Goal: Task Accomplishment & Management: Manage account settings

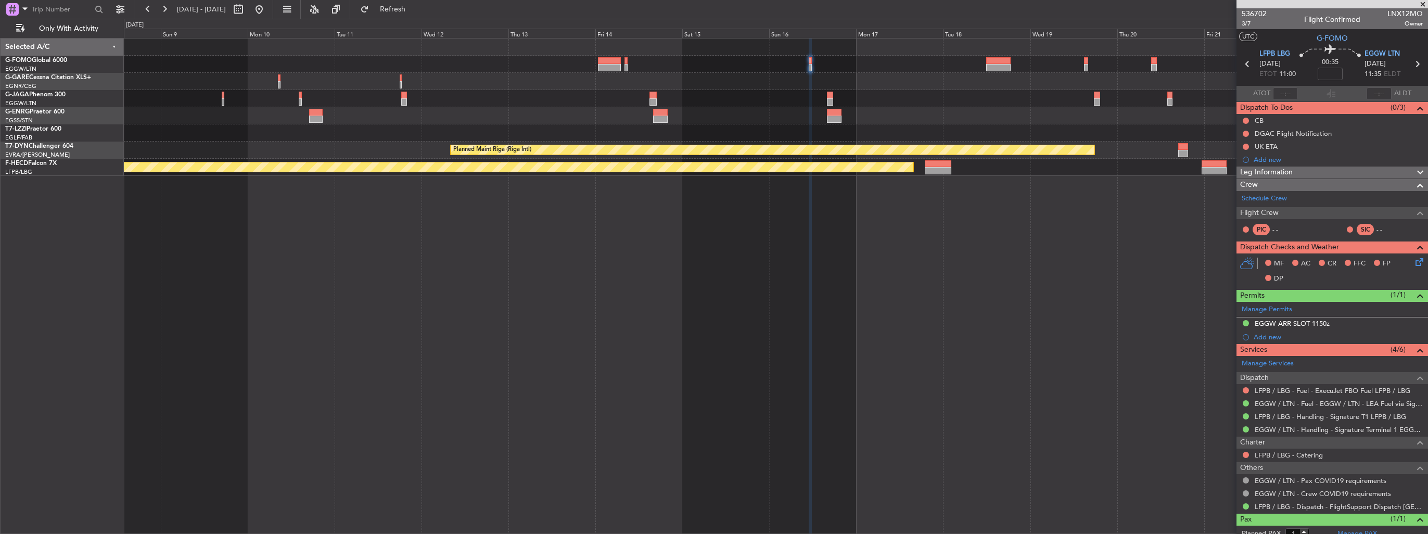
scroll to position [30, 0]
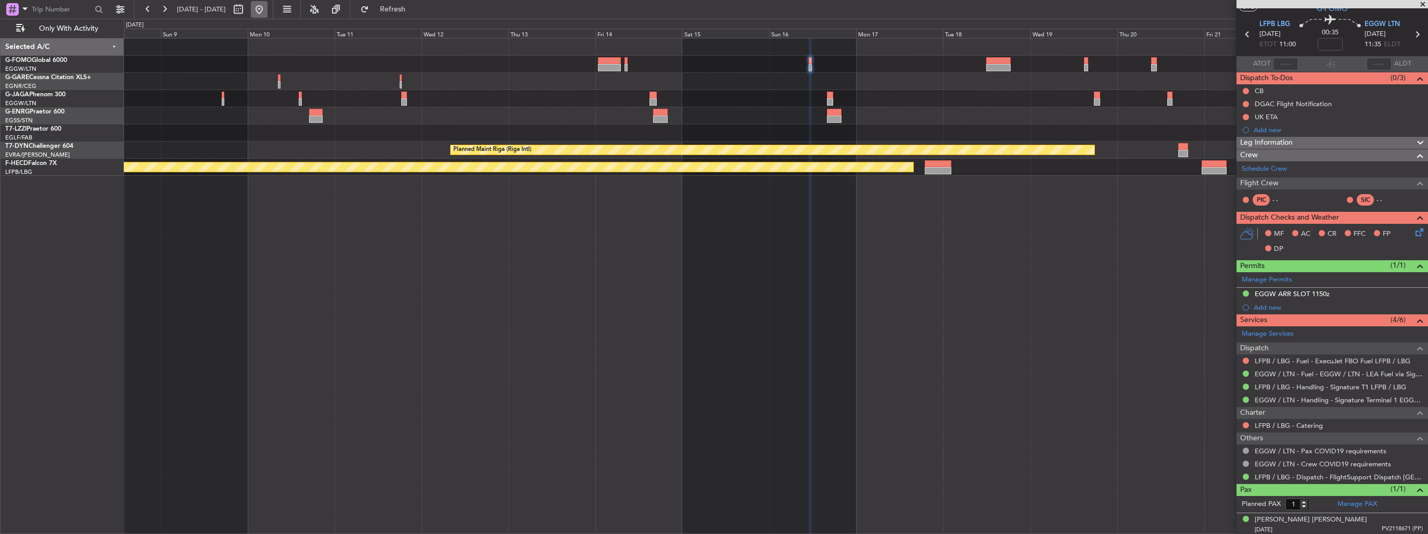
click at [268, 10] on button at bounding box center [259, 9] width 17 height 17
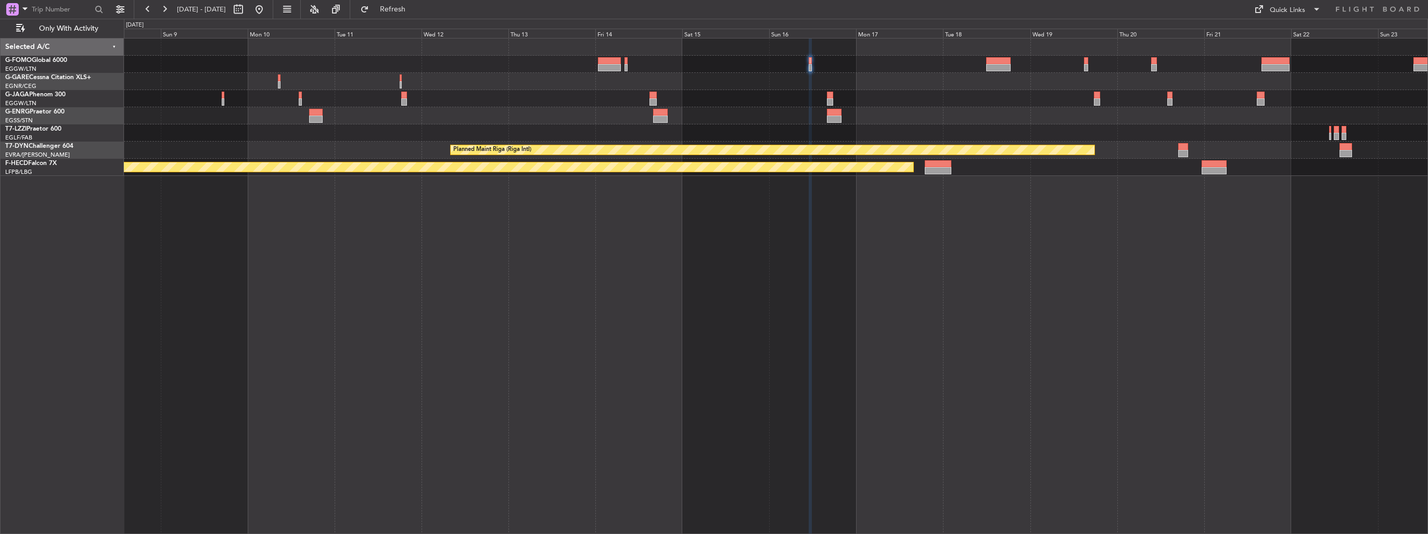
scroll to position [0, 0]
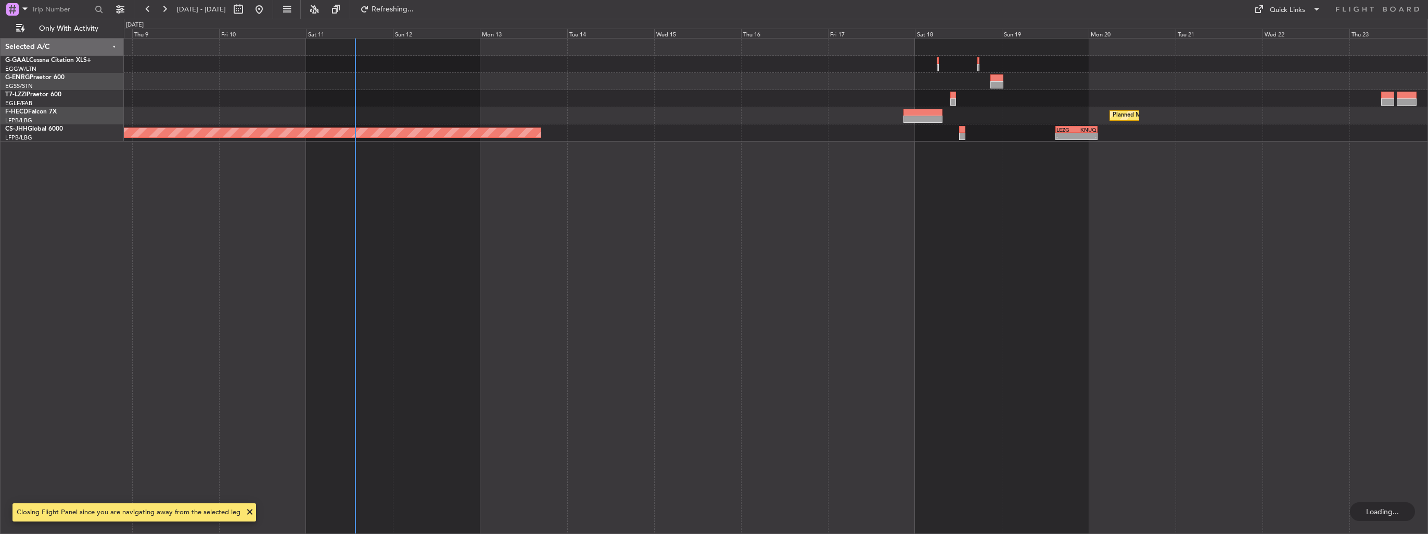
click at [167, 110] on div "Owner A/C Unavailable [GEOGRAPHIC_DATA] ([GEOGRAPHIC_DATA]) Planned Maint [GEOG…" at bounding box center [776, 90] width 1304 height 103
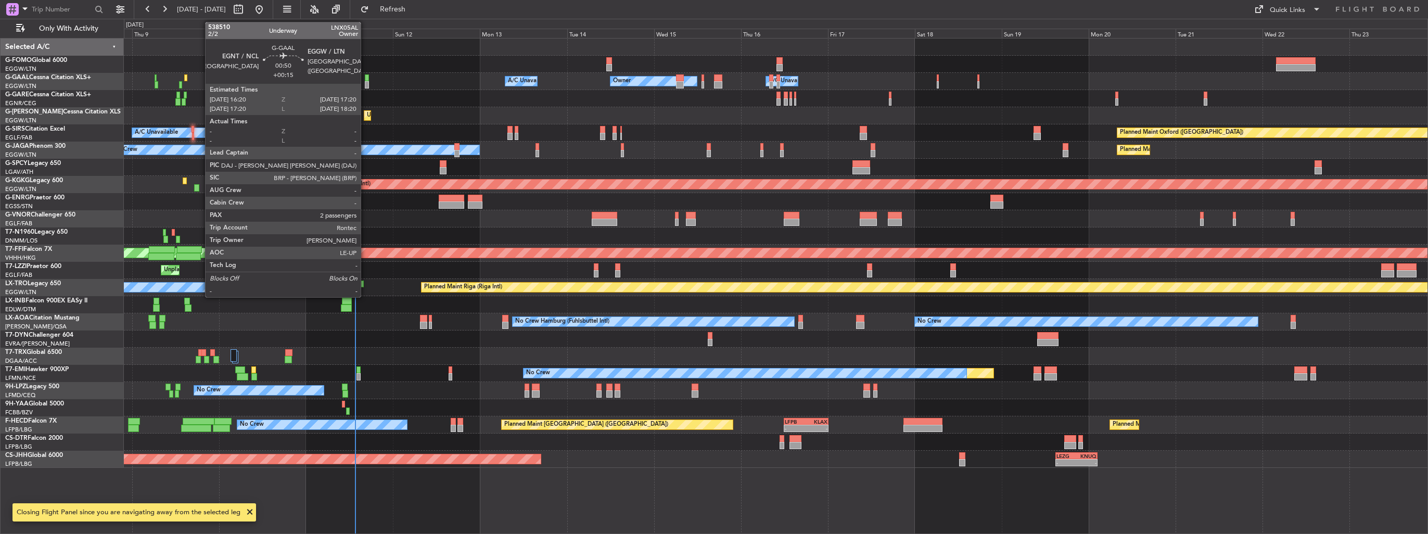
click at [365, 84] on div at bounding box center [367, 84] width 4 height 7
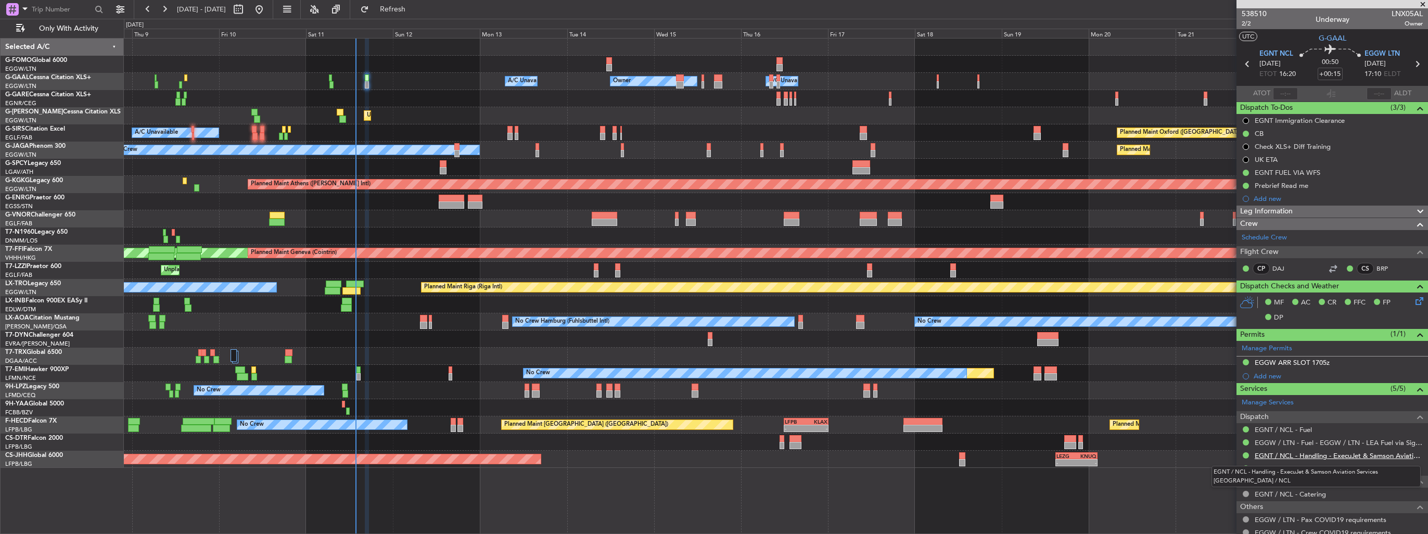
click at [1314, 453] on link "EGNT / NCL - Handling - ExecuJet & Samson Aviation Services [GEOGRAPHIC_DATA] /…" at bounding box center [1339, 455] width 168 height 9
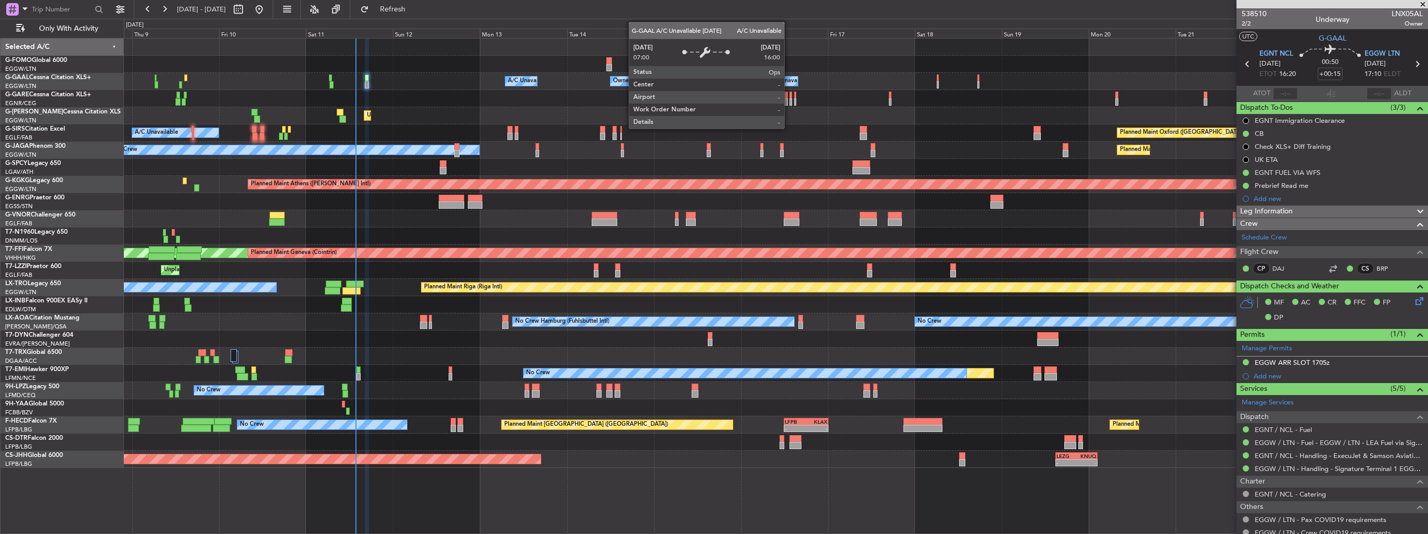
click at [133, 90] on div "Owner Owner A/C Unavailable A/C Unavailable Owner Unplanned Maint [GEOGRAPHIC_D…" at bounding box center [776, 253] width 1304 height 429
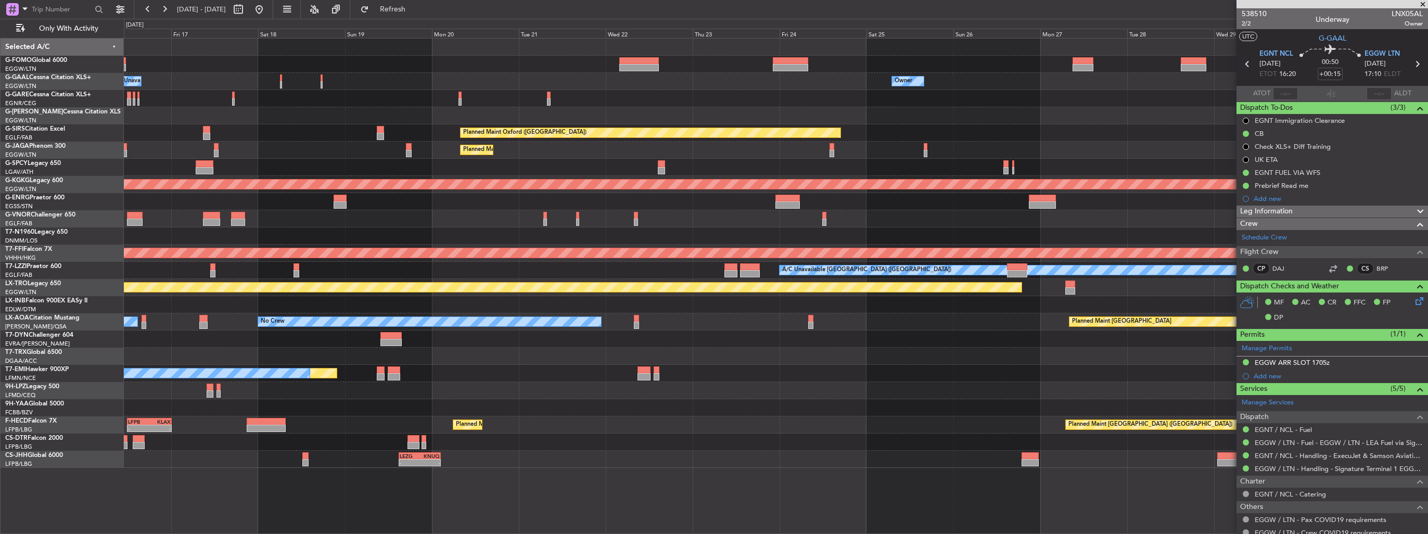
click at [314, 103] on div "Owner A/C Unavailable Owner Owner A/C Unavailable Owner Planned Maint [GEOGRAPH…" at bounding box center [776, 253] width 1304 height 429
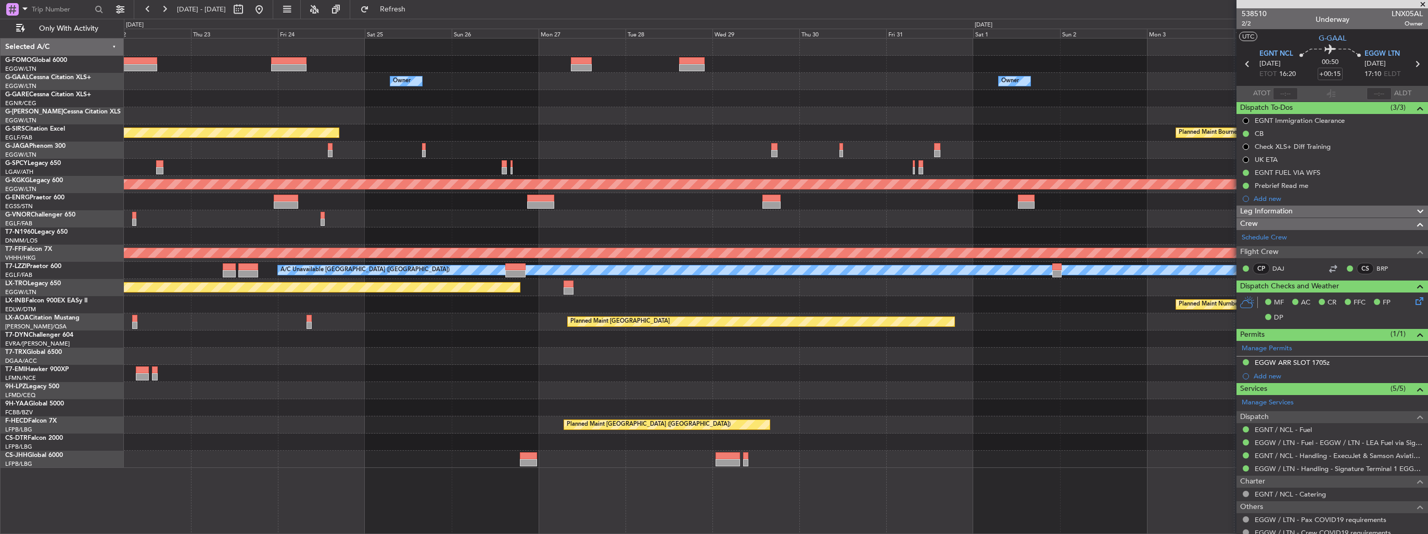
click at [457, 145] on div "Owner Owner Planned Maint [GEOGRAPHIC_DATA] ([GEOGRAPHIC_DATA]) Planned Maint […" at bounding box center [776, 253] width 1304 height 429
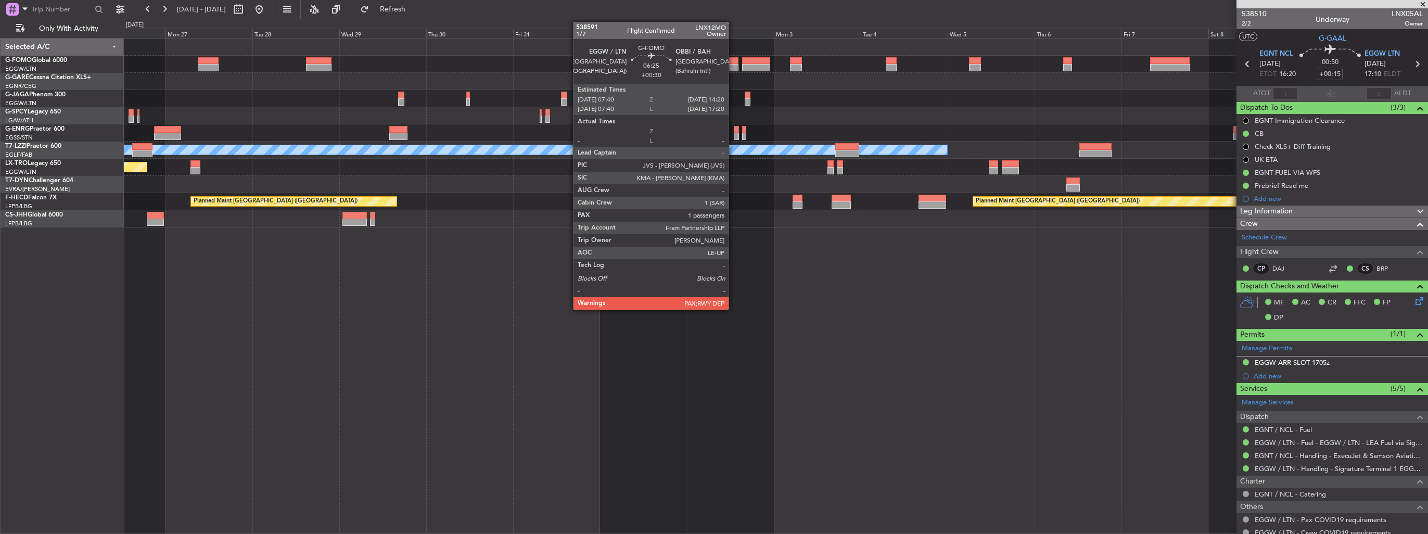
click at [733, 61] on div at bounding box center [727, 60] width 24 height 7
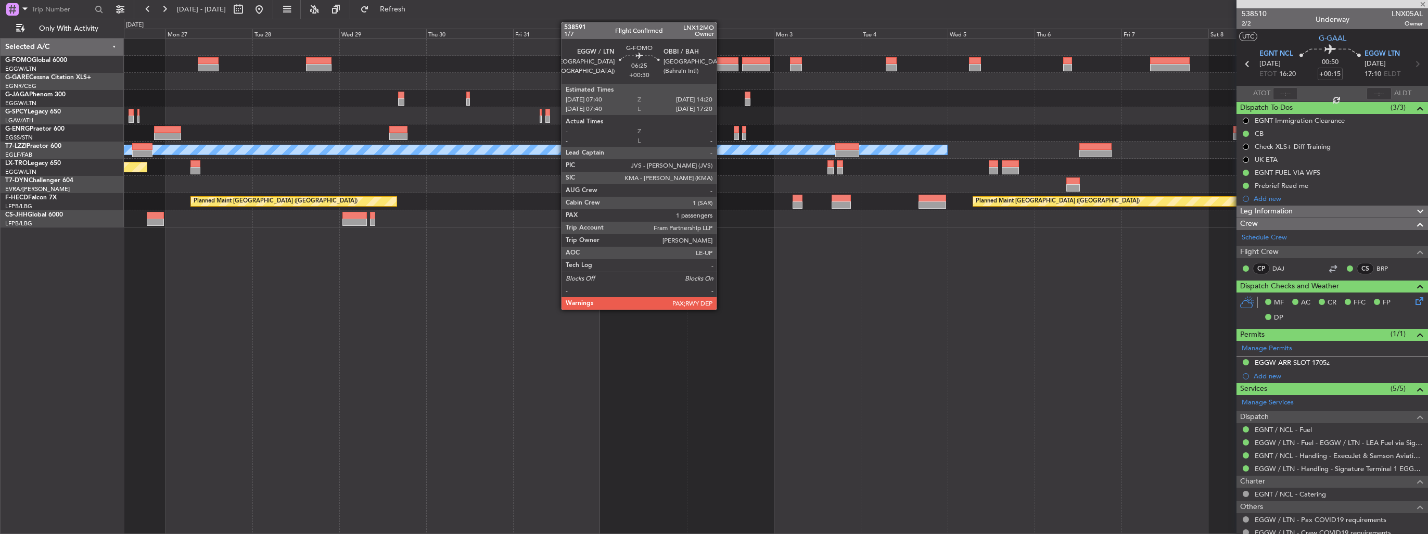
type input "+00:30"
type input "1"
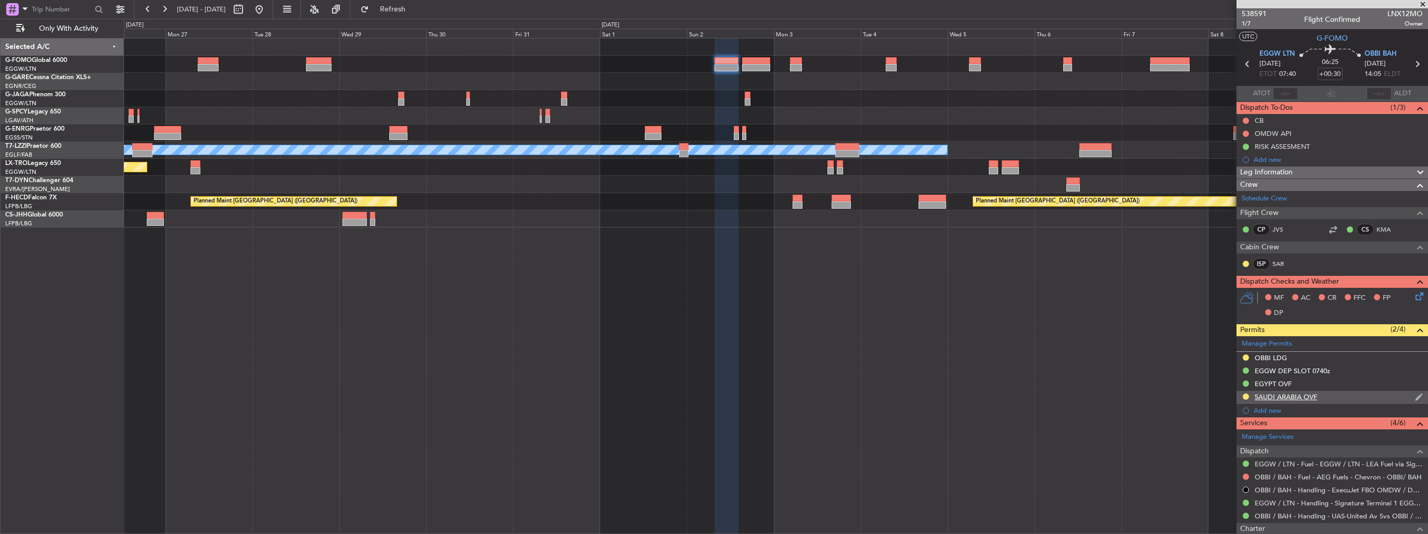
click at [1406, 397] on div "SAUDI ARABIA OVF" at bounding box center [1333, 397] width 192 height 13
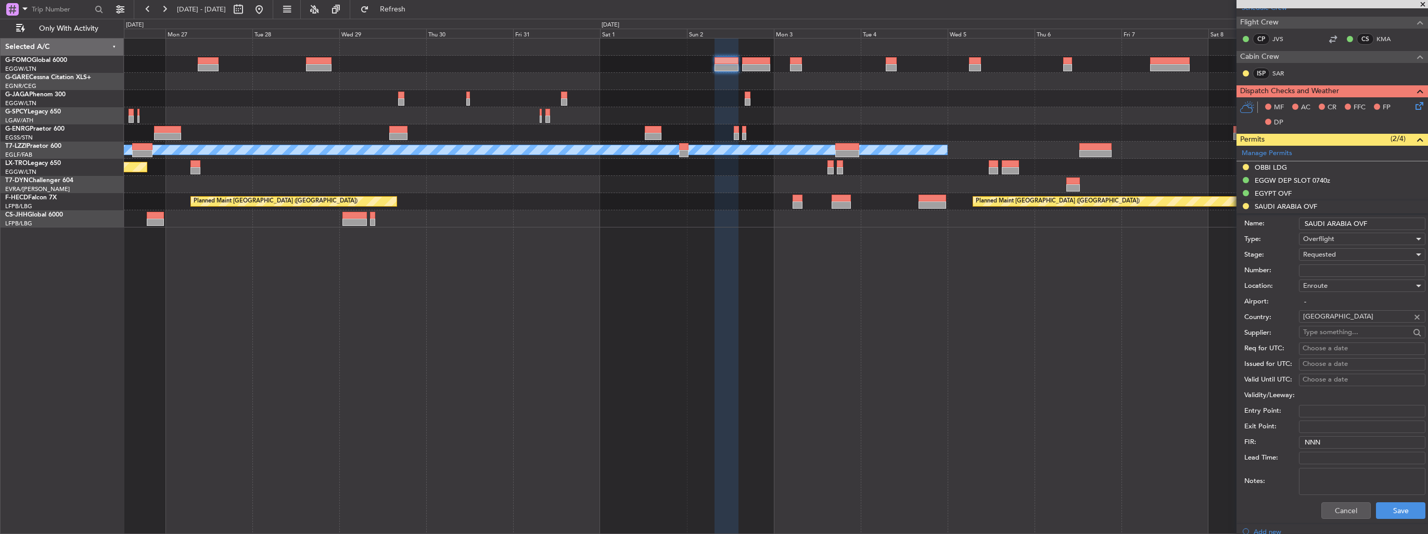
scroll to position [208, 0]
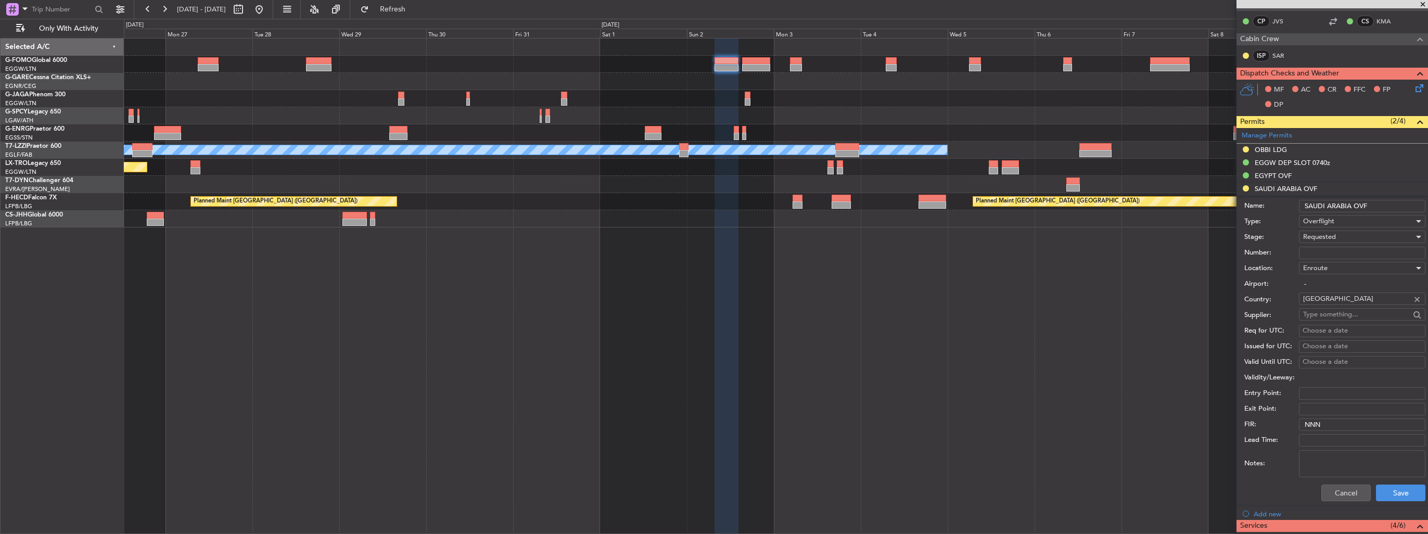
click at [1341, 257] on input "Number:" at bounding box center [1362, 253] width 126 height 12
paste input "2501022576"
type input "2501022576"
click at [1343, 240] on div "Requested" at bounding box center [1358, 237] width 111 height 16
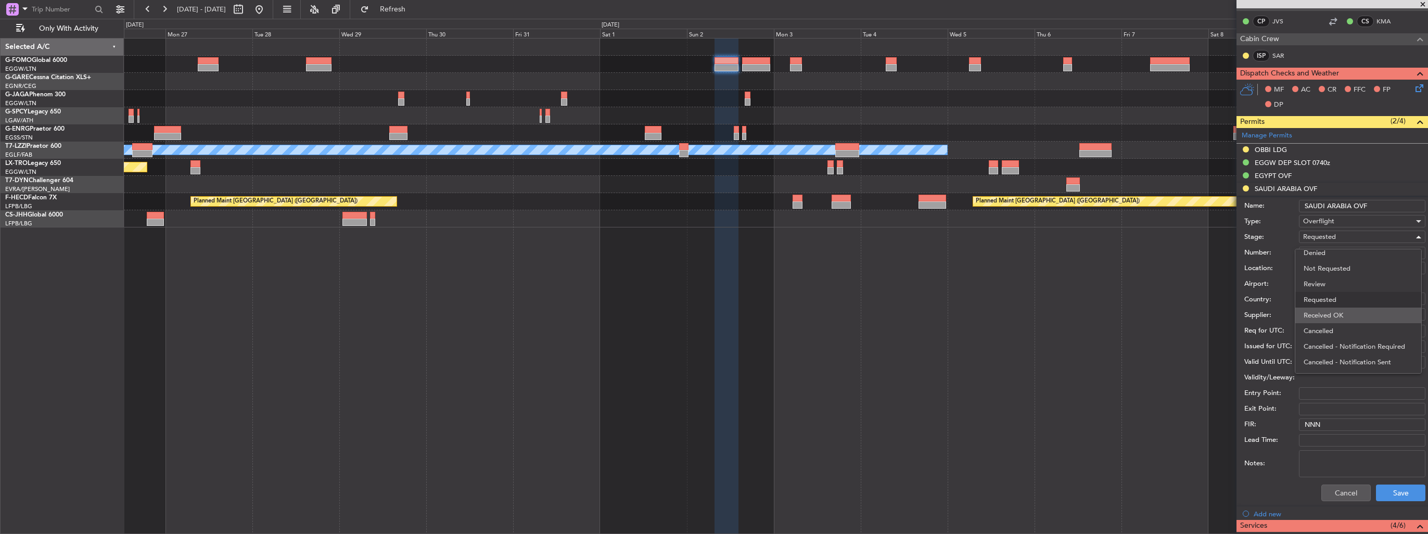
click at [1347, 308] on span "Received OK" at bounding box center [1358, 316] width 109 height 16
click at [1395, 491] on button "Save" at bounding box center [1400, 493] width 49 height 17
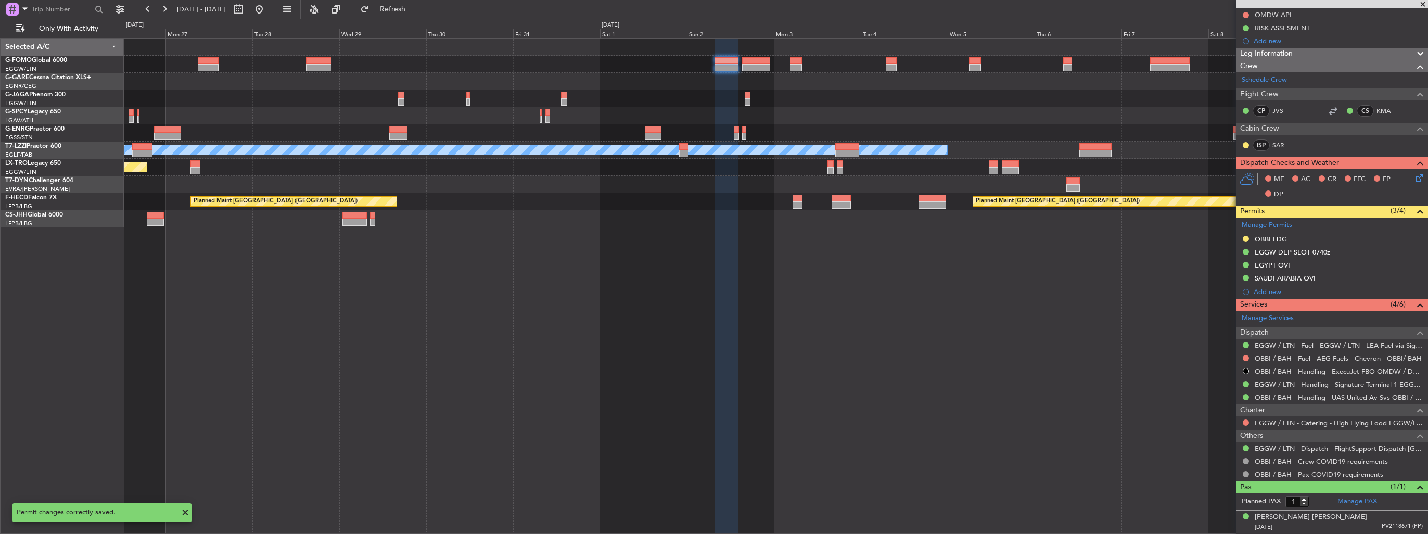
scroll to position [117, 0]
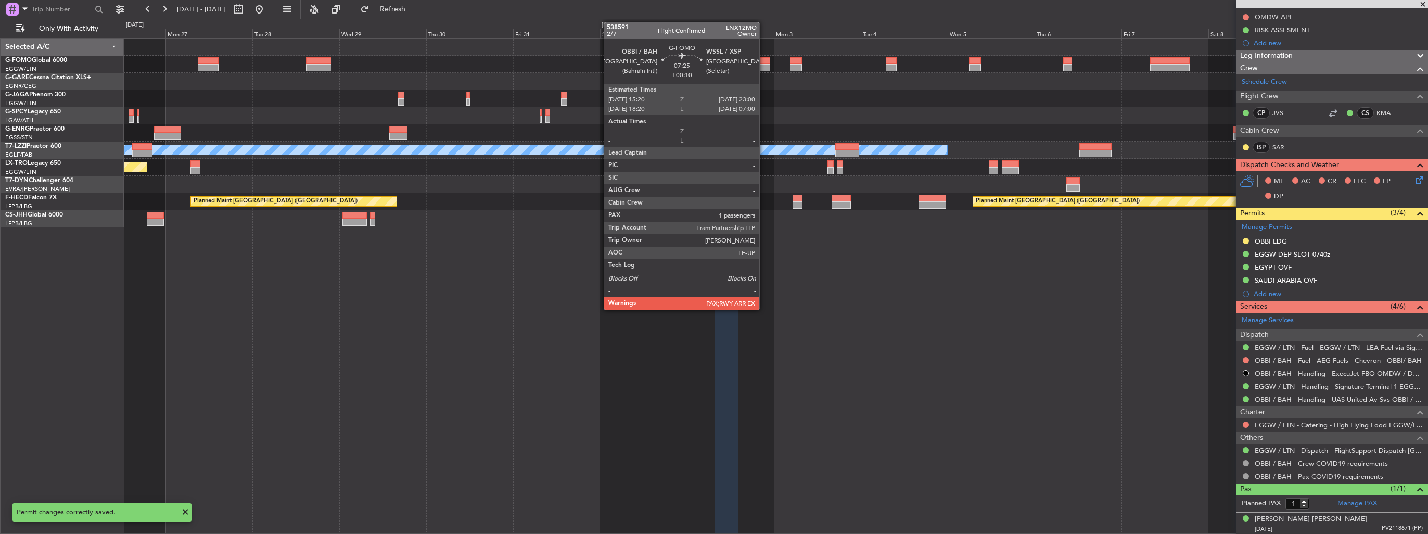
click at [764, 62] on div at bounding box center [756, 60] width 28 height 7
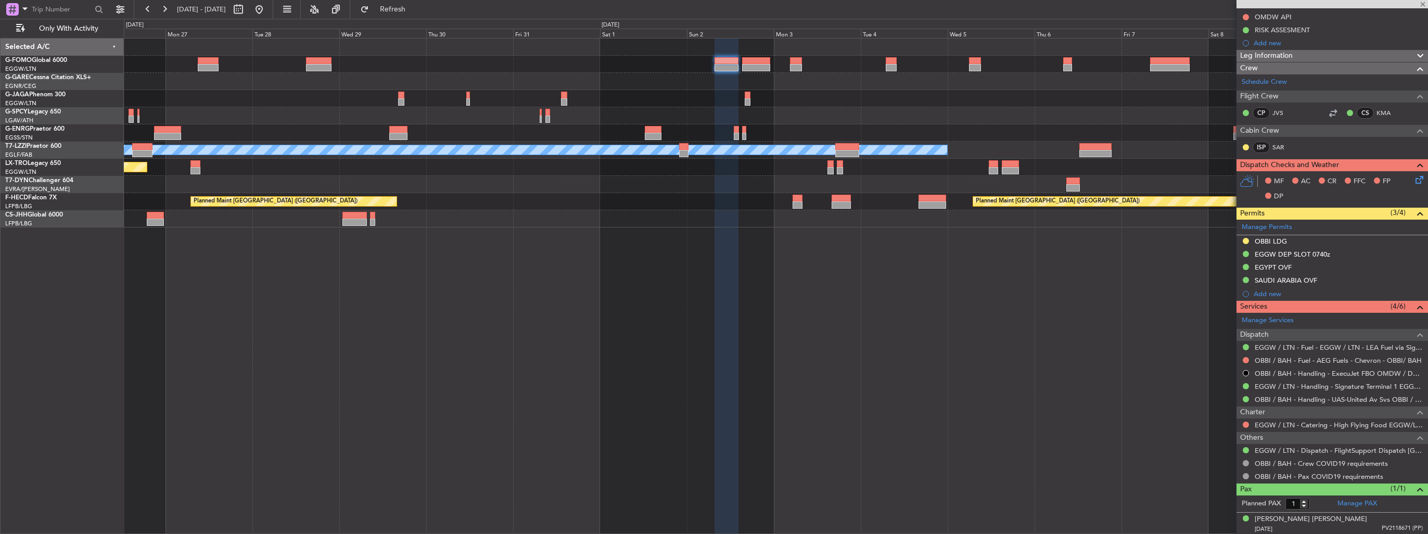
type input "+00:10"
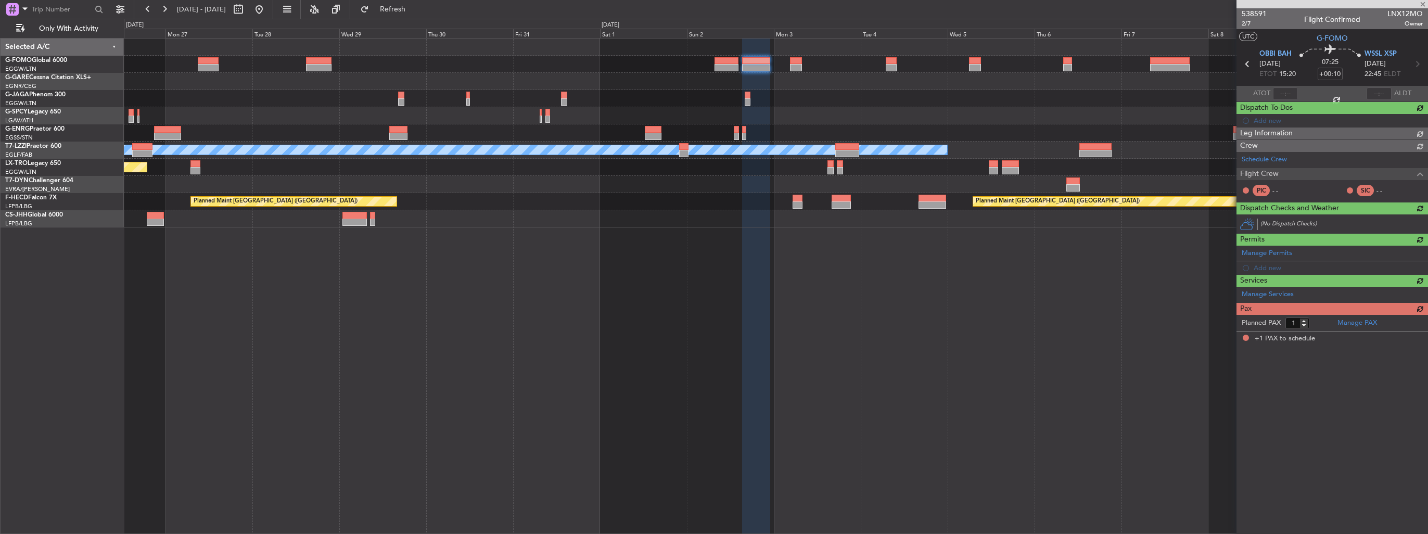
scroll to position [0, 0]
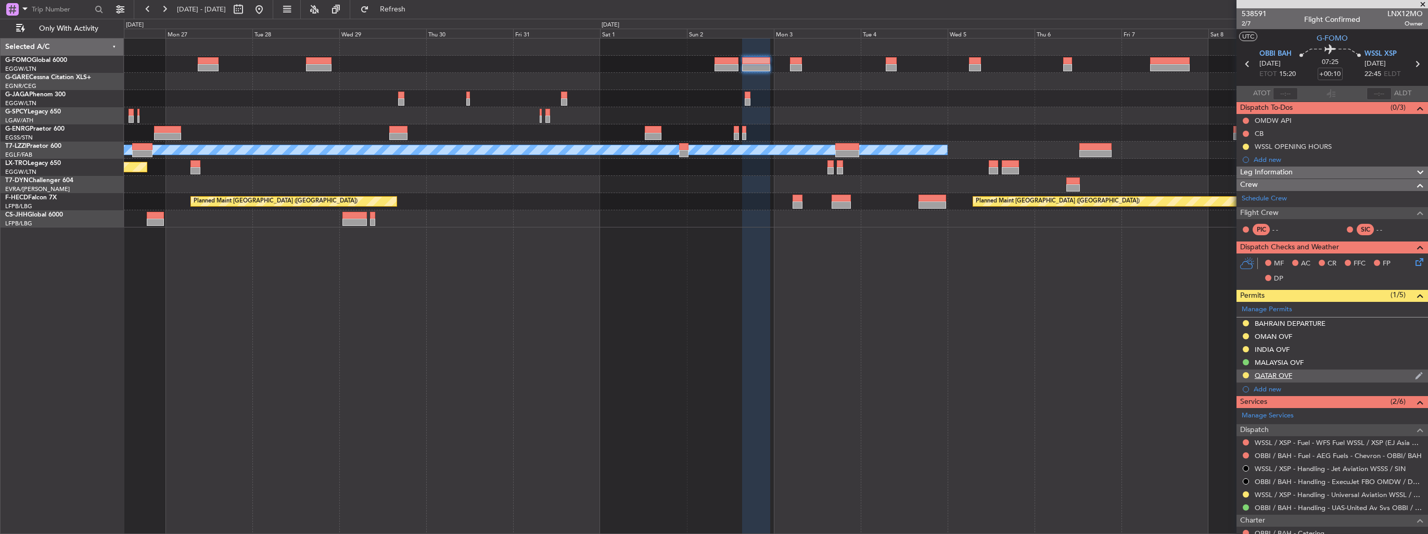
click at [1415, 371] on img at bounding box center [1419, 375] width 8 height 9
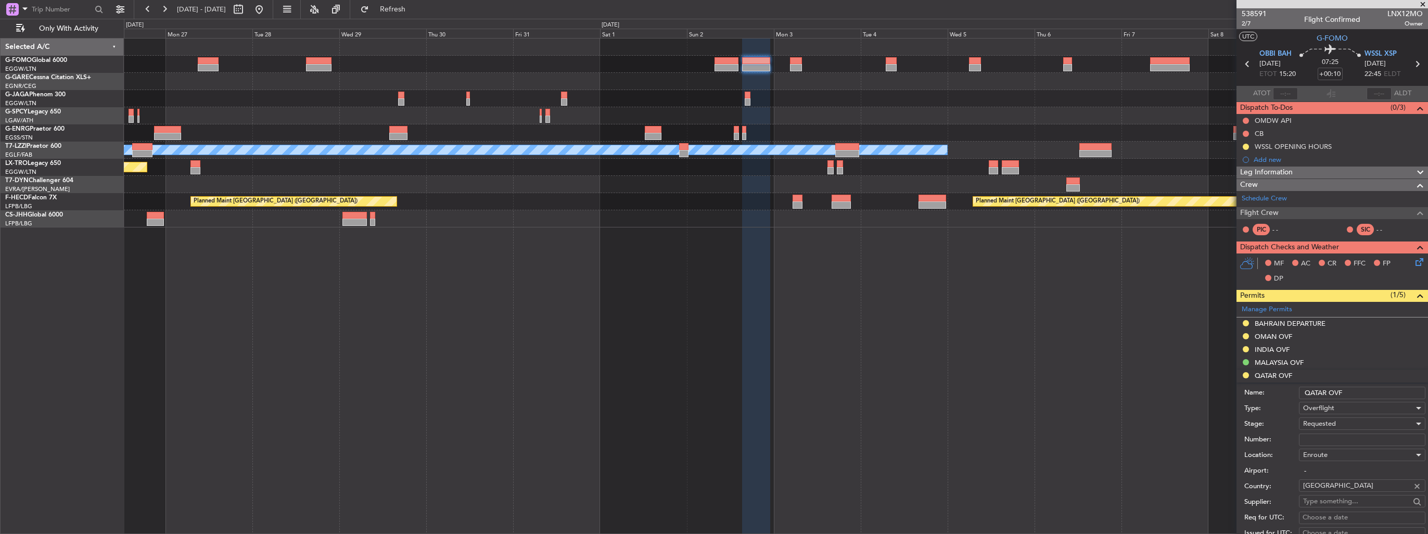
scroll to position [104, 0]
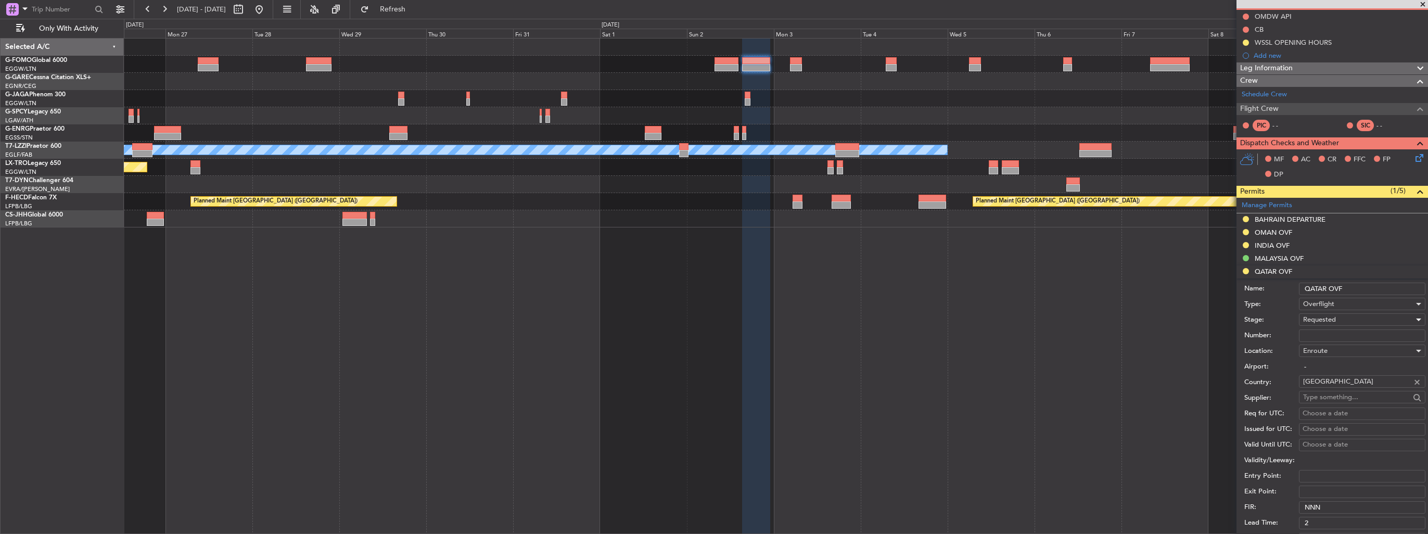
click at [1322, 315] on span "Requested" at bounding box center [1319, 319] width 33 height 9
click at [1336, 393] on span "Received OK" at bounding box center [1358, 398] width 109 height 16
click at [1332, 336] on input "Number:" at bounding box center [1362, 335] width 126 height 12
type input "ECAC BUSINESS FLIGHT"
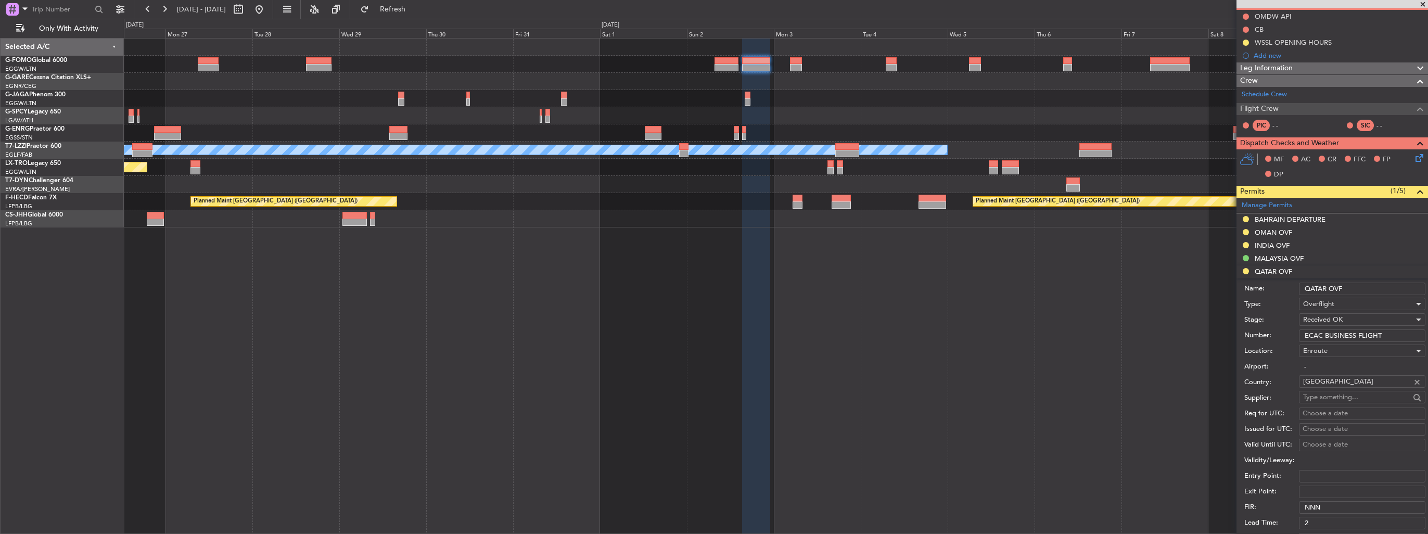
drag, startPoint x: 1392, startPoint y: 336, endPoint x: 1240, endPoint y: 347, distance: 151.9
click at [1240, 347] on form "Name: [GEOGRAPHIC_DATA] OVF Type: Overflight Stage: Received OK Number: ECAC BU…" at bounding box center [1333, 433] width 192 height 311
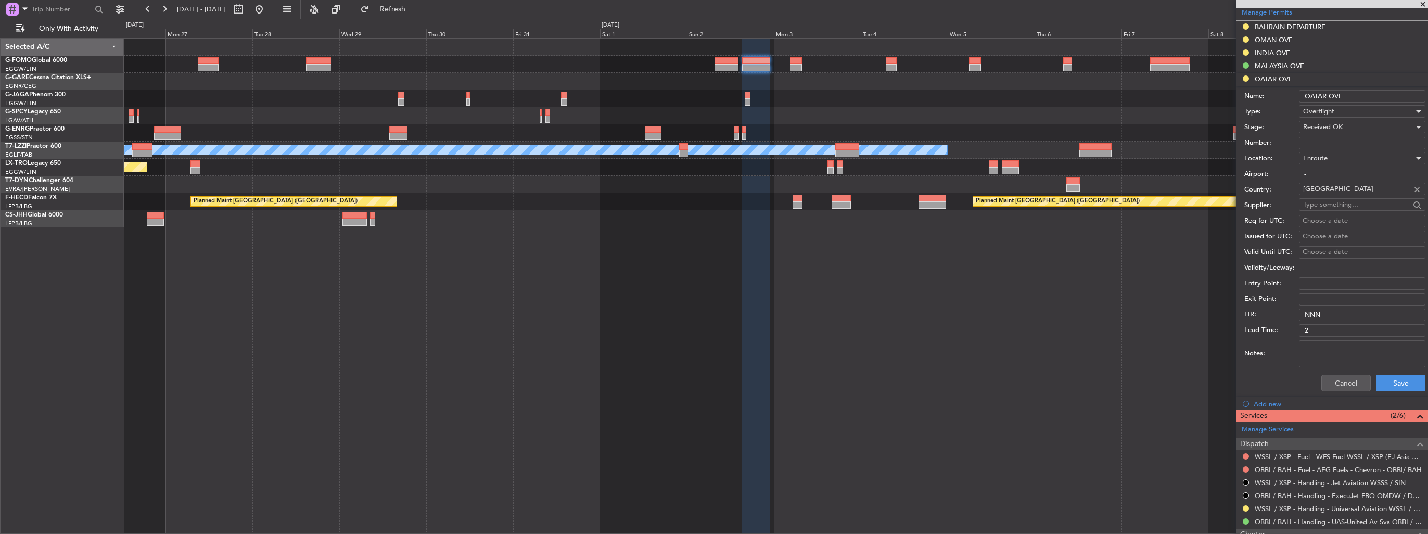
scroll to position [364, 0]
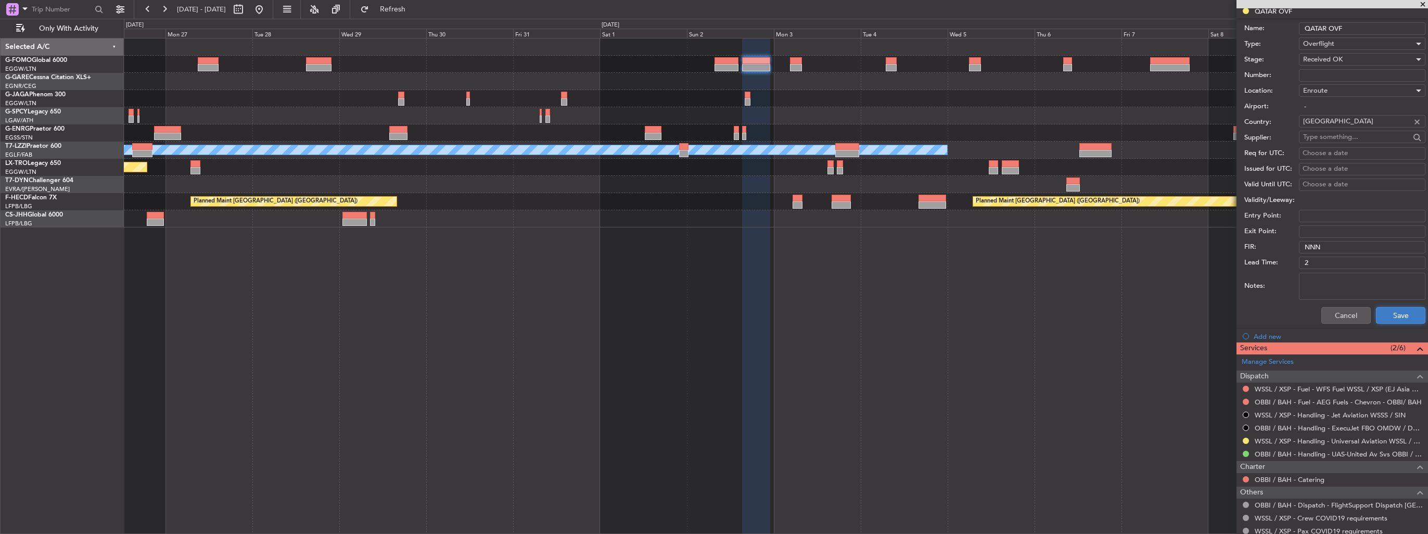
click at [1380, 314] on button "Save" at bounding box center [1400, 315] width 49 height 17
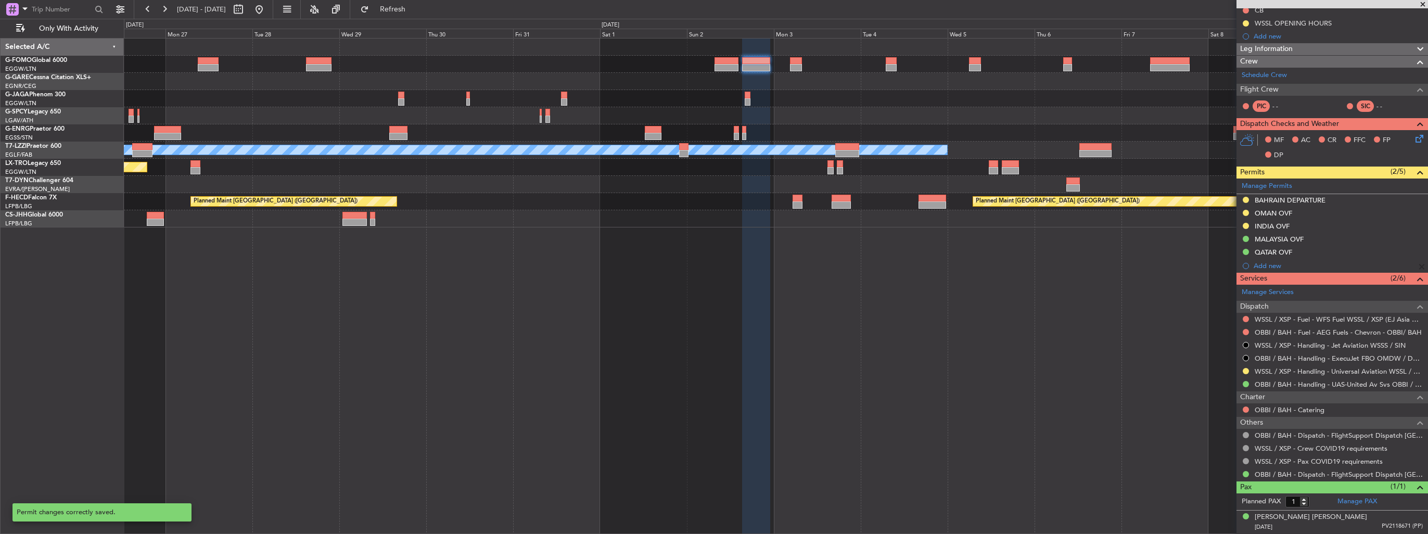
scroll to position [53, 0]
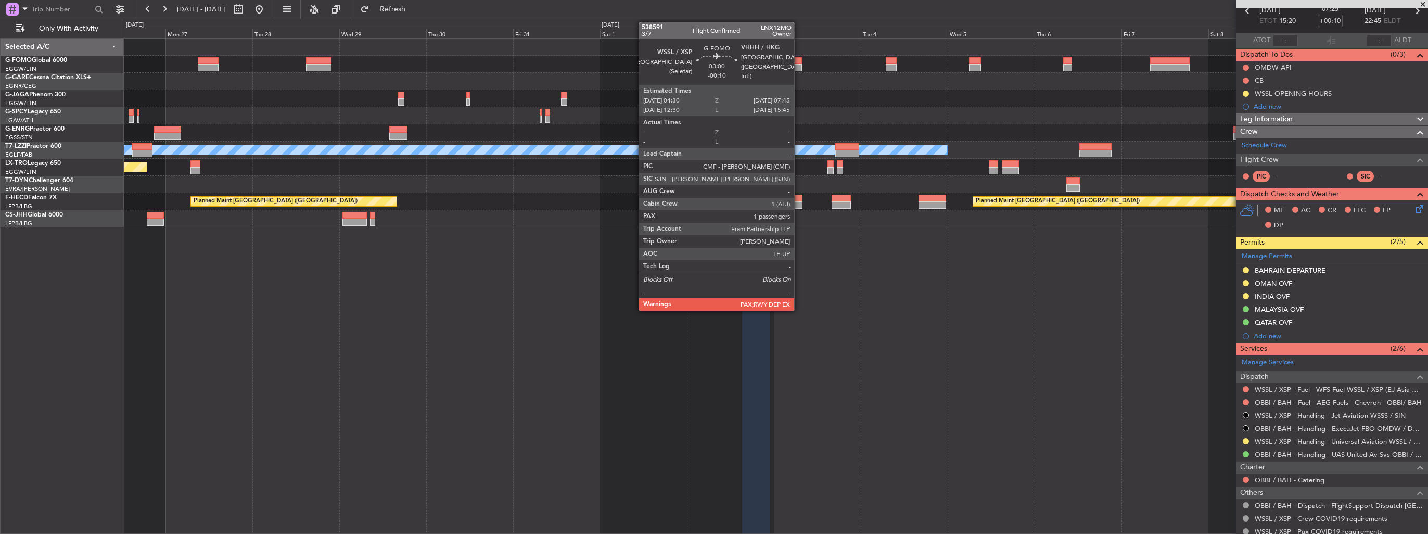
click at [799, 64] on div at bounding box center [796, 67] width 12 height 7
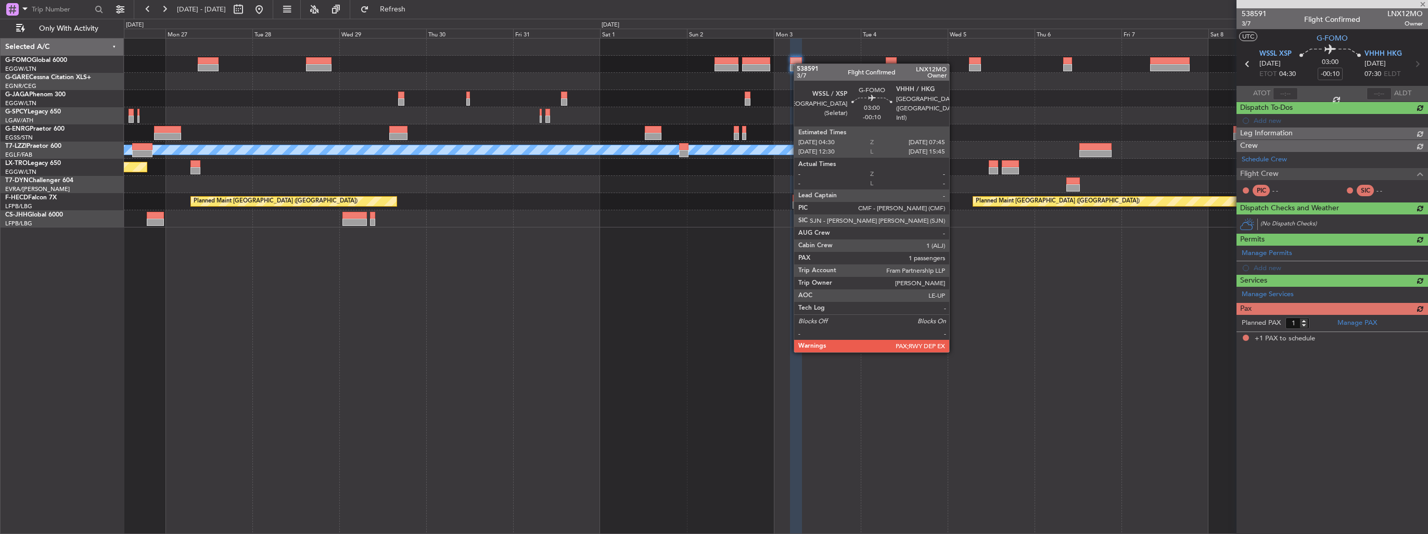
scroll to position [0, 0]
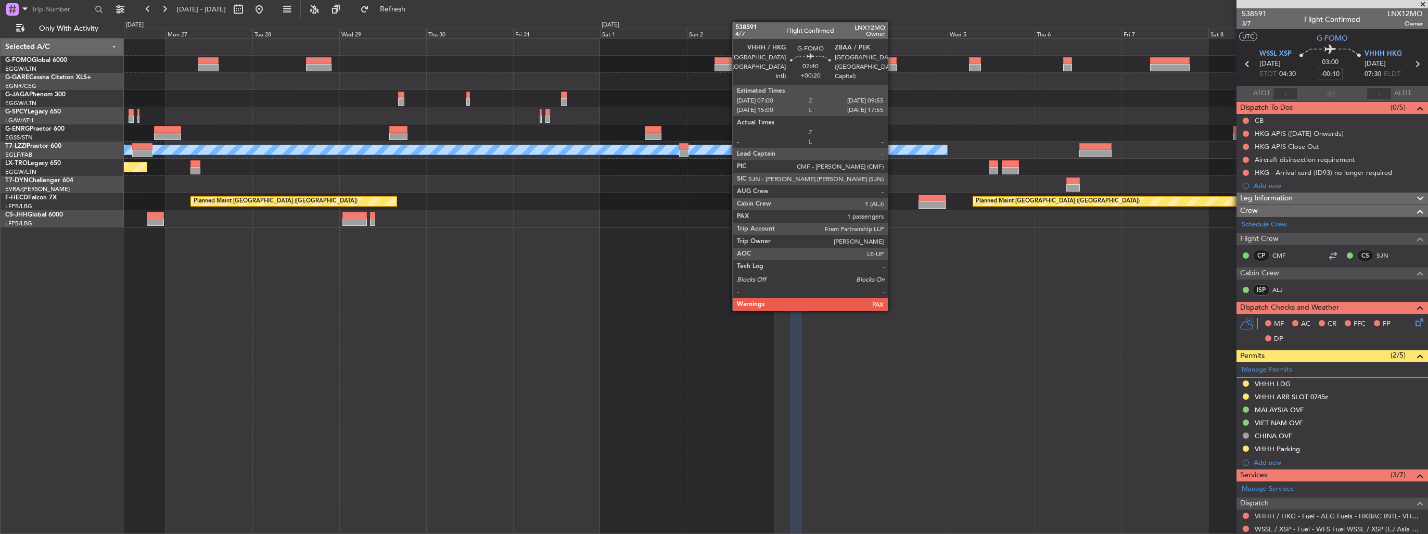
click at [893, 62] on div at bounding box center [891, 60] width 11 height 7
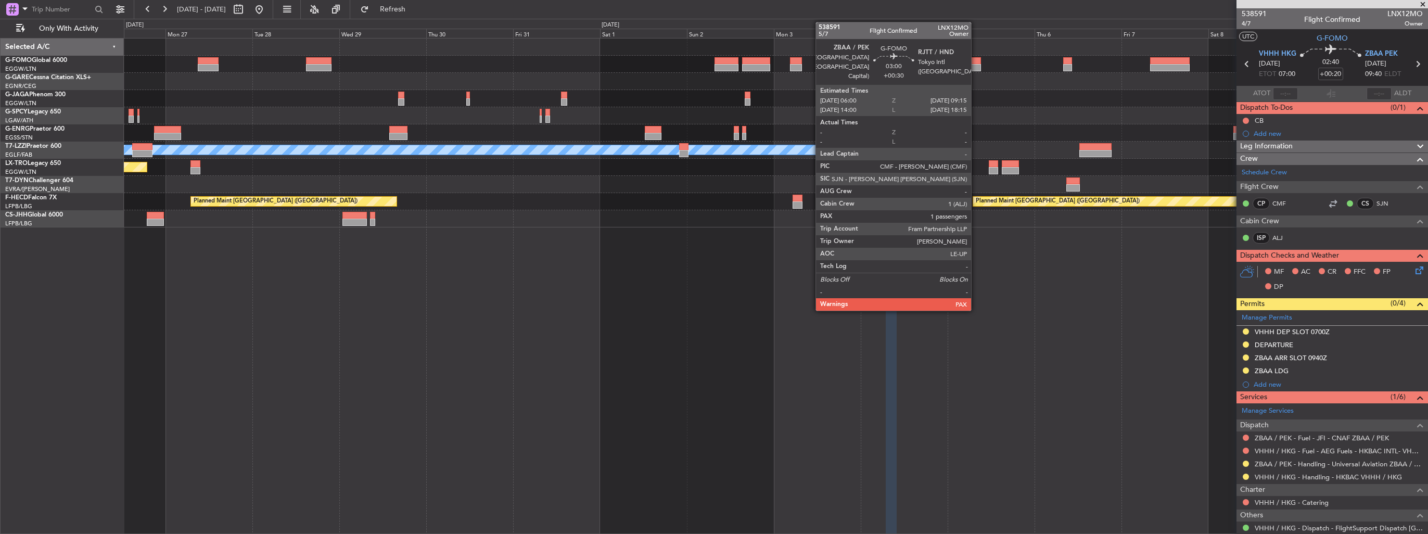
click at [976, 66] on div at bounding box center [975, 67] width 12 height 7
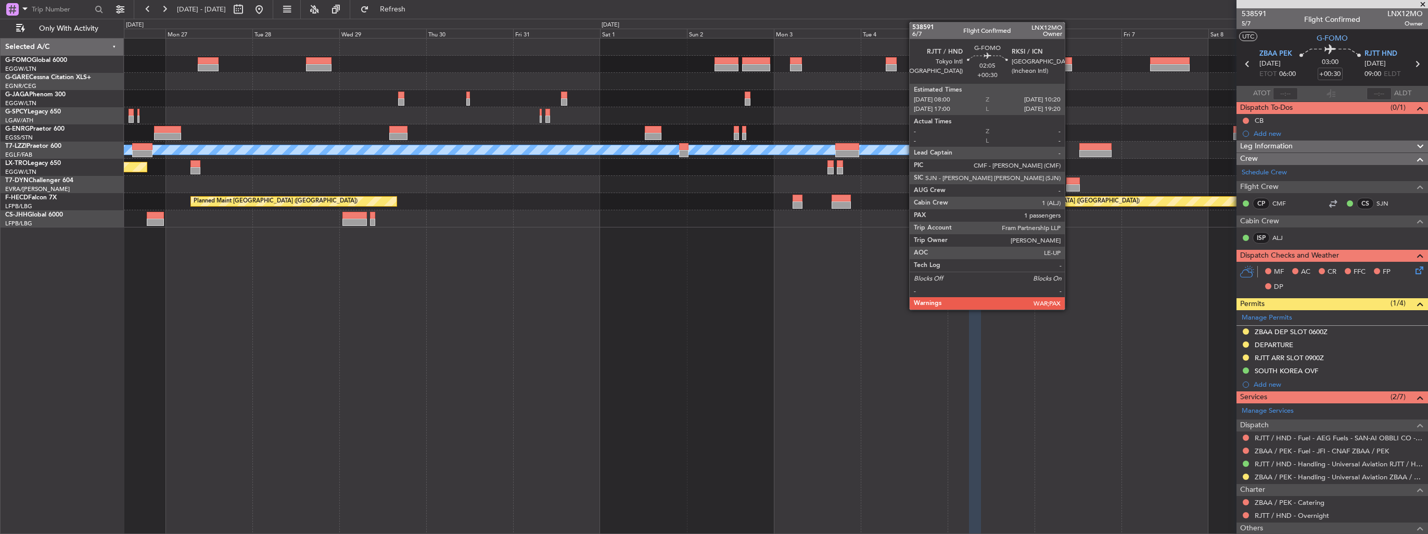
click at [1070, 66] on div at bounding box center [1067, 67] width 9 height 7
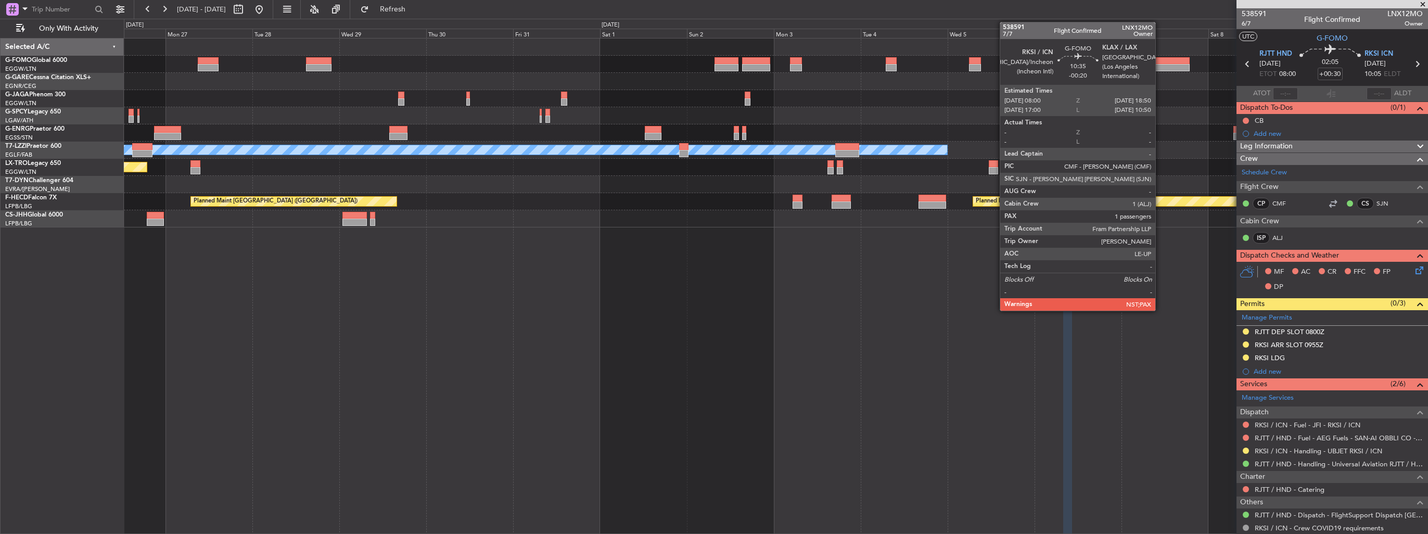
click at [1160, 70] on div at bounding box center [1170, 67] width 40 height 7
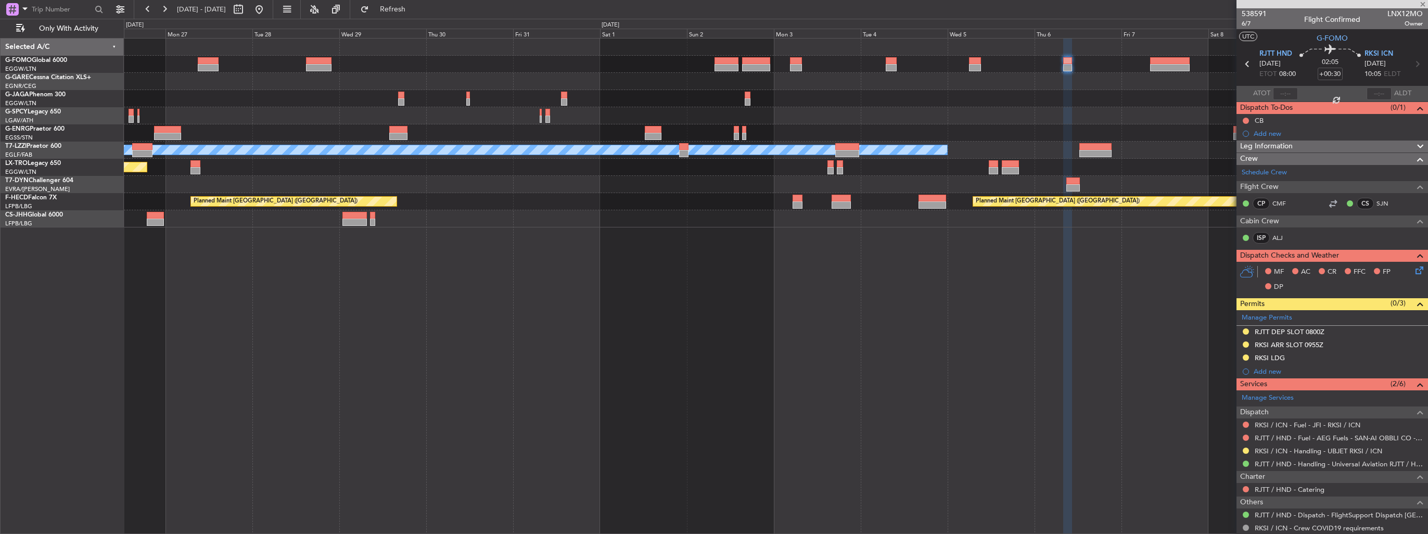
type input "-00:20"
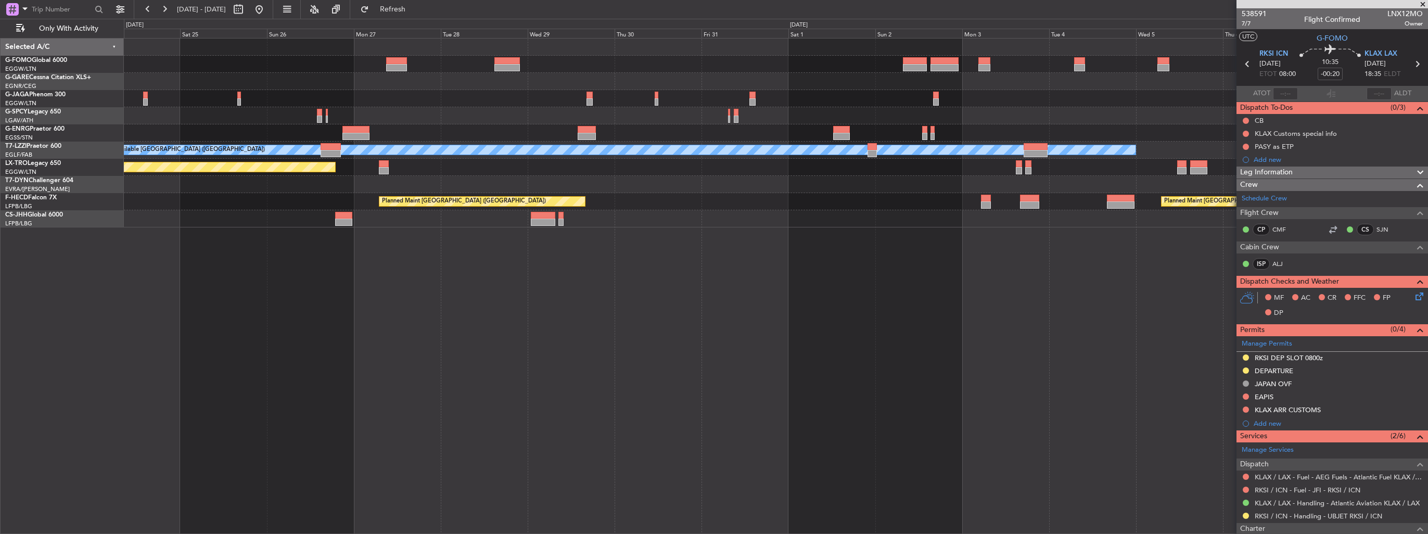
click at [526, 167] on div "Planned Maint Riga (Riga Intl)" at bounding box center [776, 167] width 1304 height 17
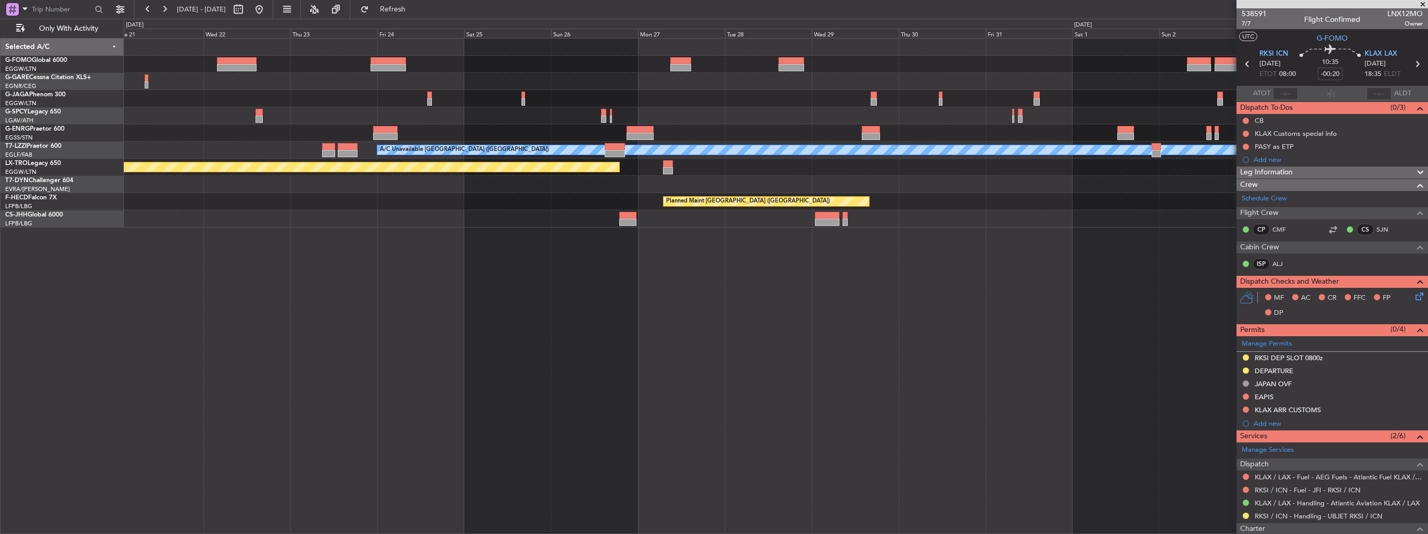
click at [588, 163] on div "Planned Maint [GEOGRAPHIC_DATA] ([GEOGRAPHIC_DATA]) A/C Unavailable [GEOGRAPHIC…" at bounding box center [776, 133] width 1304 height 189
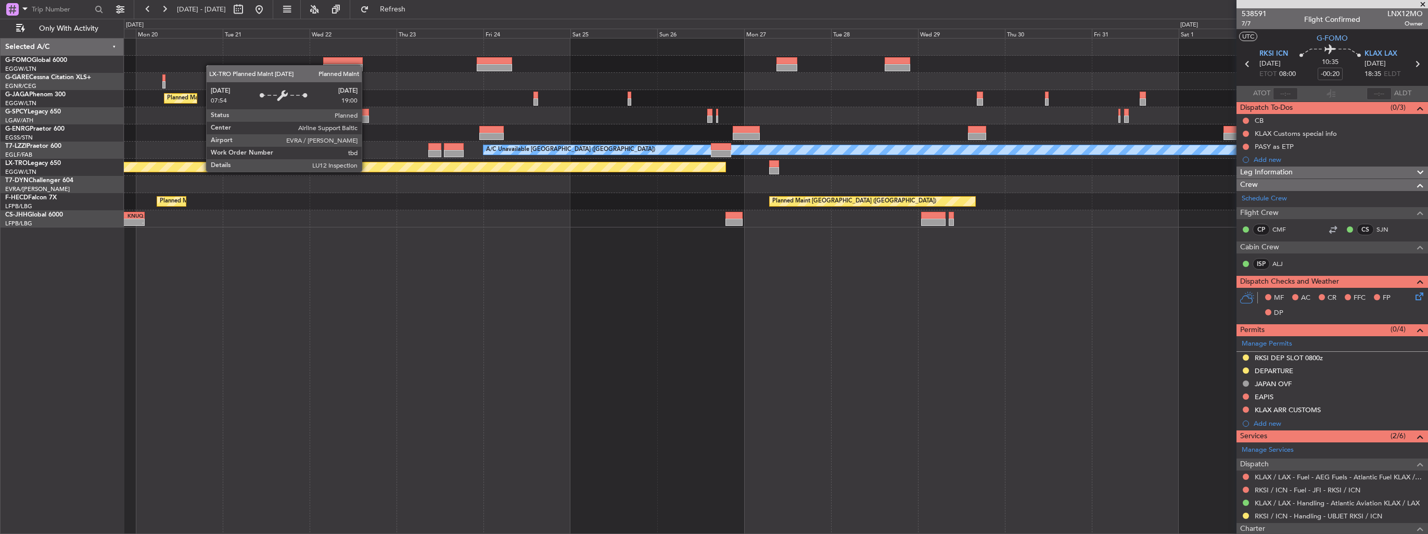
click at [621, 190] on div at bounding box center [776, 184] width 1304 height 17
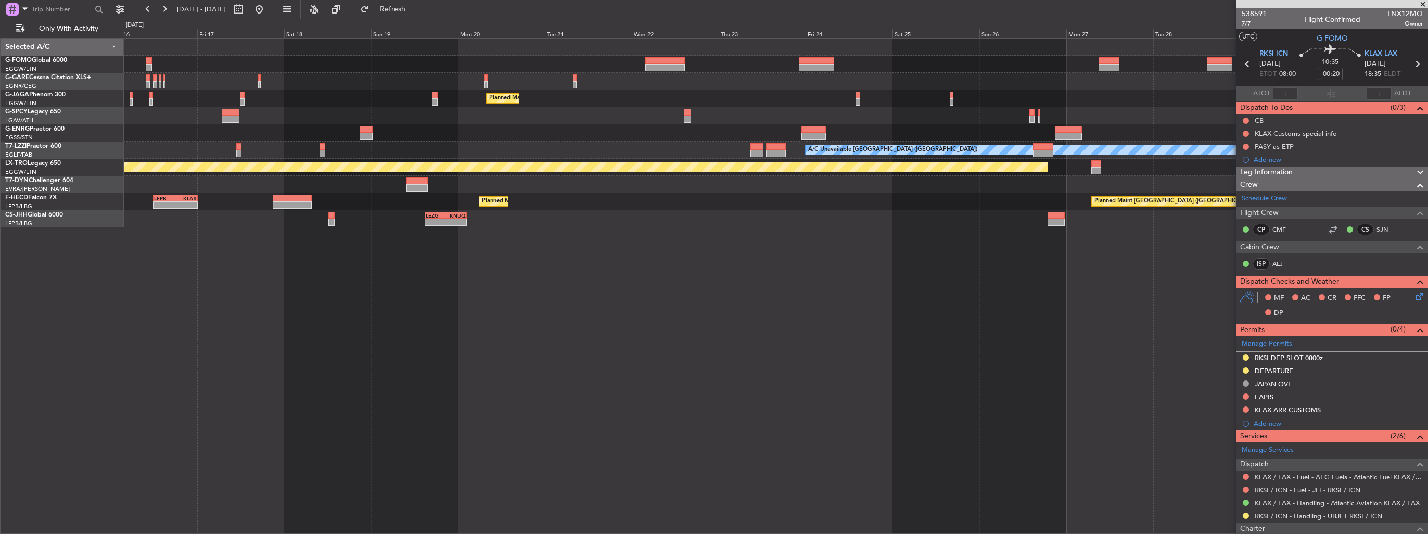
click at [631, 188] on div "Planned Maint [GEOGRAPHIC_DATA] ([GEOGRAPHIC_DATA]) No Crew A/C Unavailable [GE…" at bounding box center [776, 133] width 1304 height 189
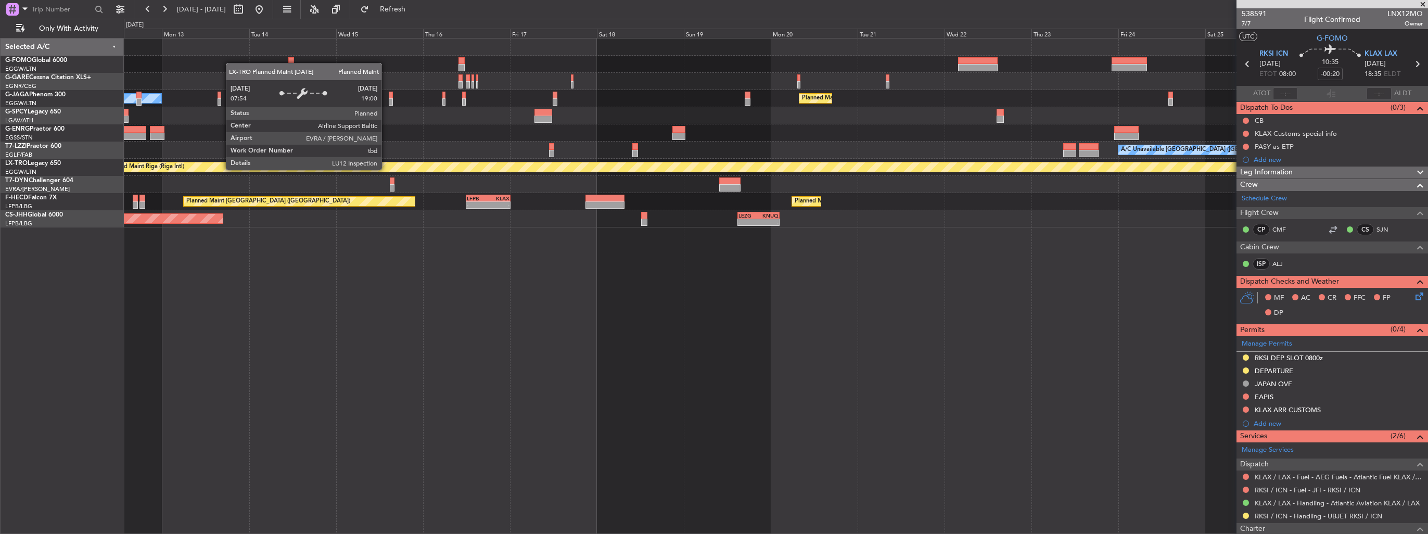
click at [691, 180] on div "Planned Maint [GEOGRAPHIC_DATA] ([GEOGRAPHIC_DATA]) No Crew A/C Unavailable [GE…" at bounding box center [776, 133] width 1304 height 189
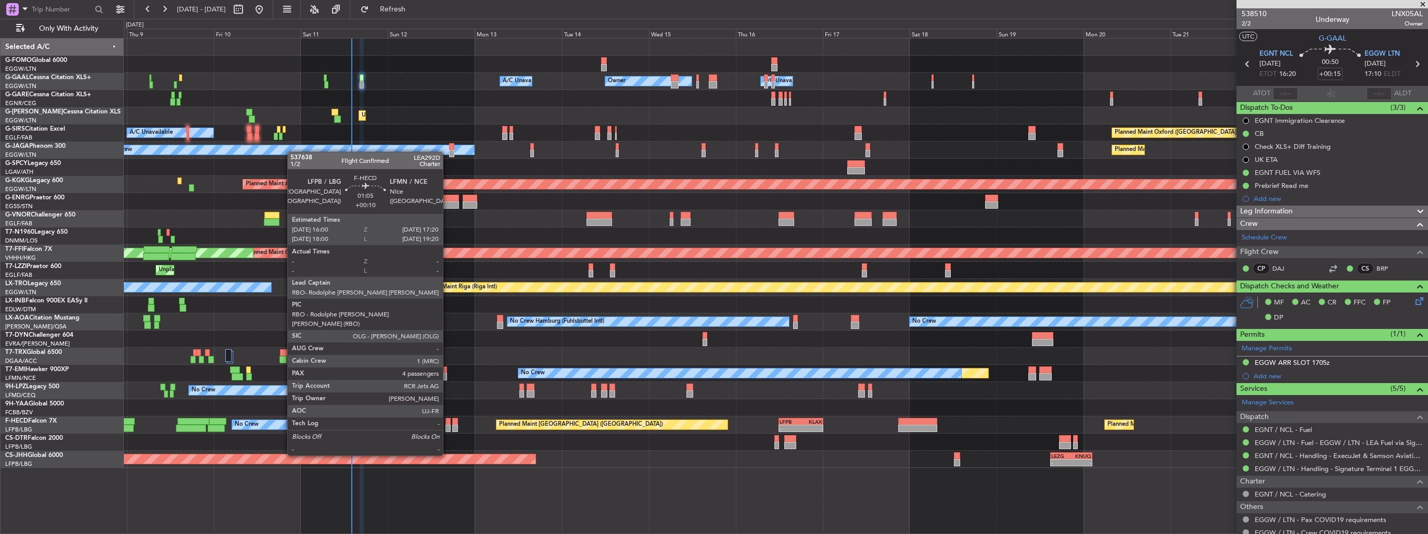
click at [448, 426] on div at bounding box center [448, 428] width 5 height 7
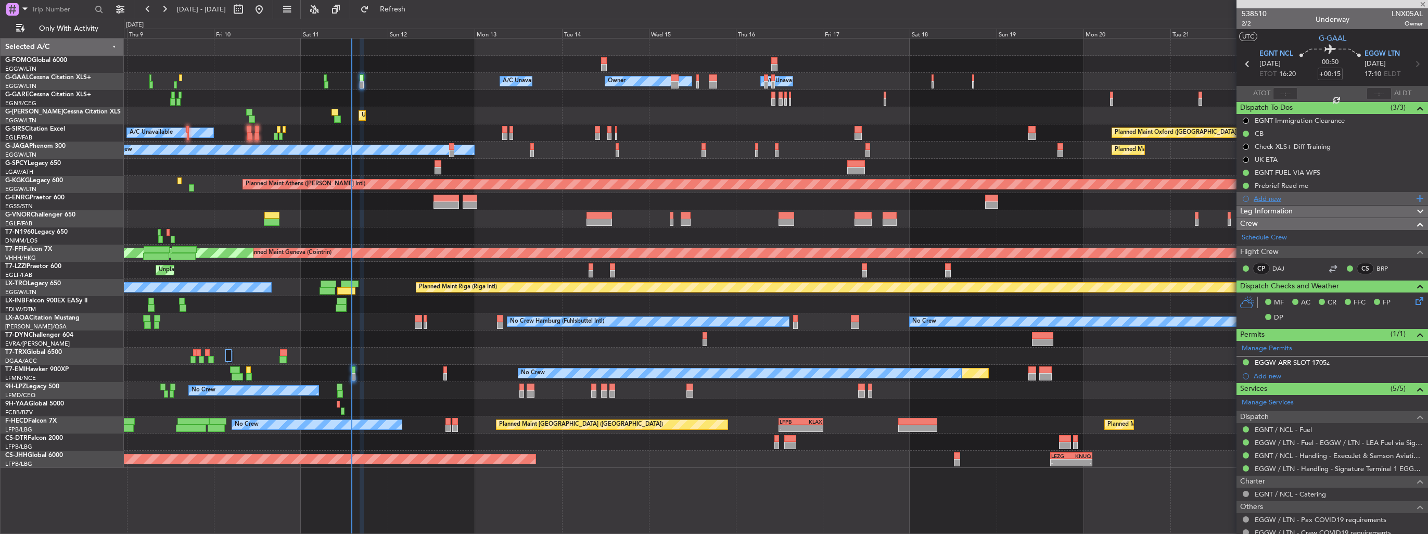
type input "+00:10"
type input "4"
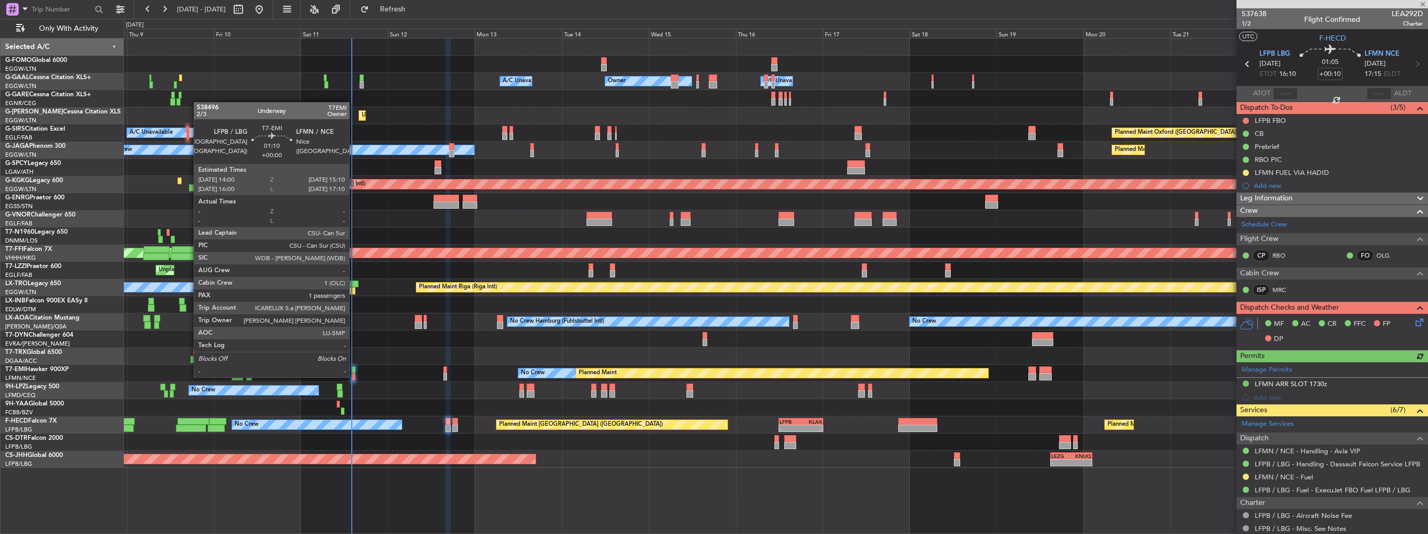
click at [354, 376] on div at bounding box center [353, 376] width 5 height 7
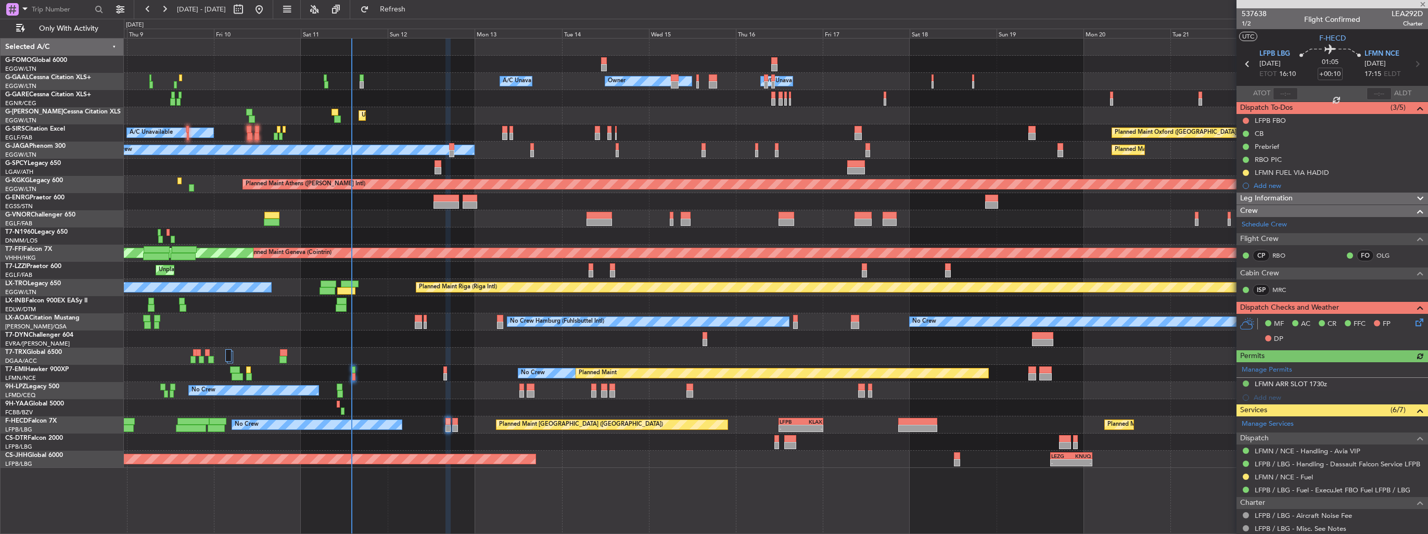
type input "1"
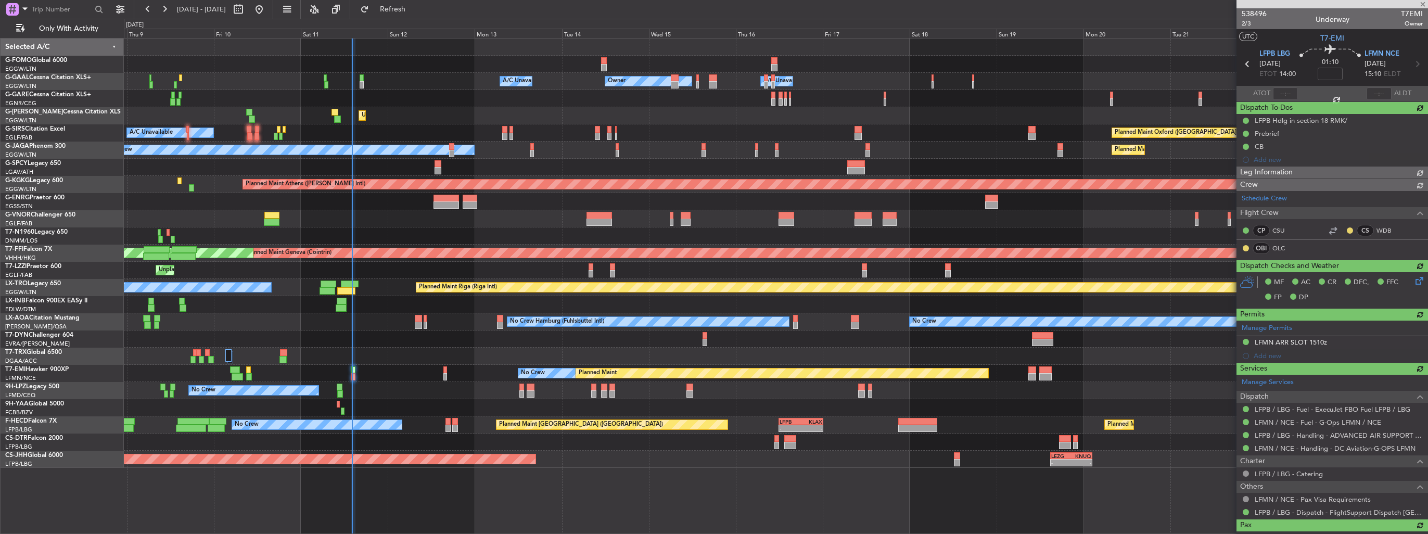
type input "14:00"
